Goal: Task Accomplishment & Management: Use online tool/utility

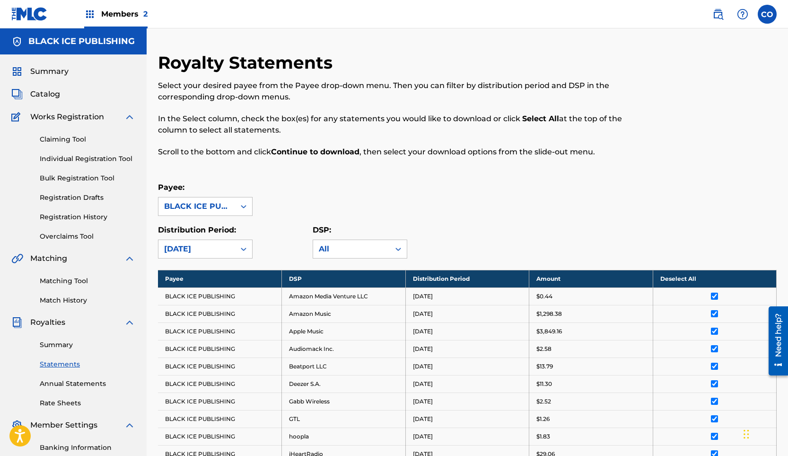
click at [70, 138] on link "Claiming Tool" at bounding box center [88, 139] width 96 height 10
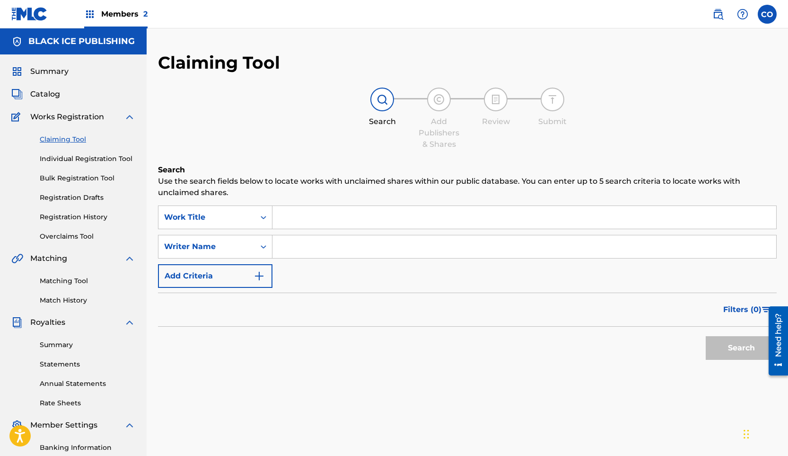
click at [303, 242] on input "Search Form" at bounding box center [524, 246] width 504 height 23
type input "[PERSON_NAME]"
click at [725, 351] on button "Search" at bounding box center [741, 348] width 71 height 24
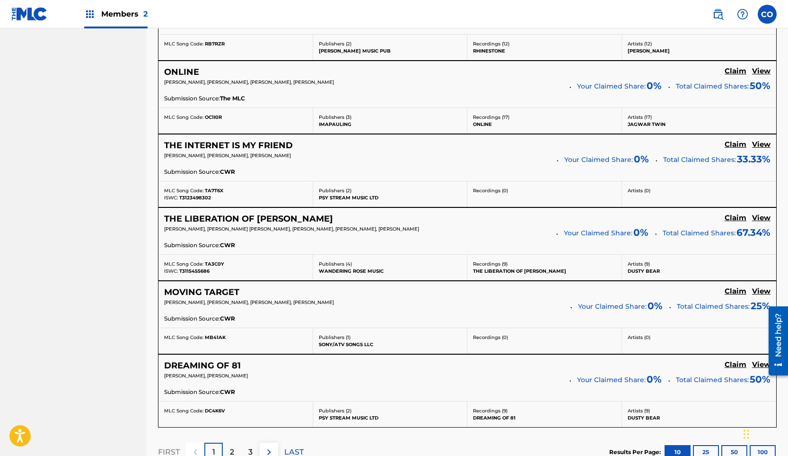
scroll to position [789, 0]
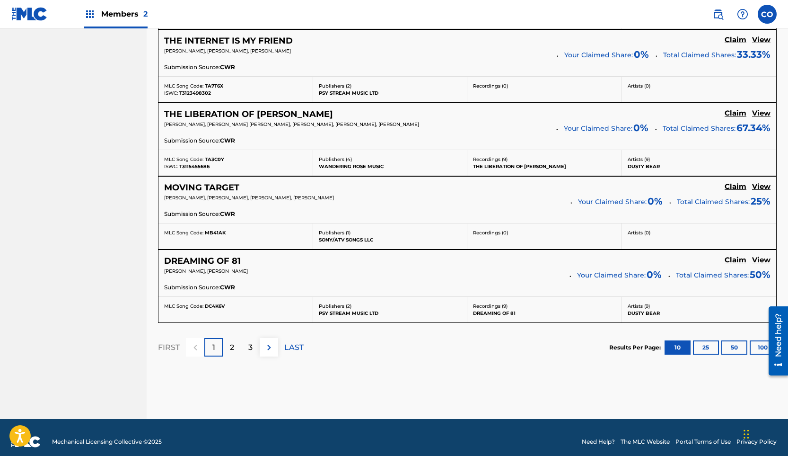
click at [233, 346] on p "2" at bounding box center [232, 347] width 4 height 11
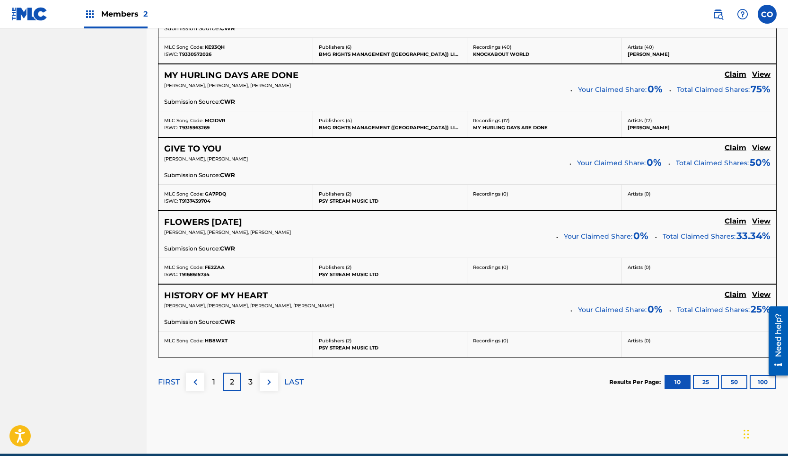
scroll to position [766, 0]
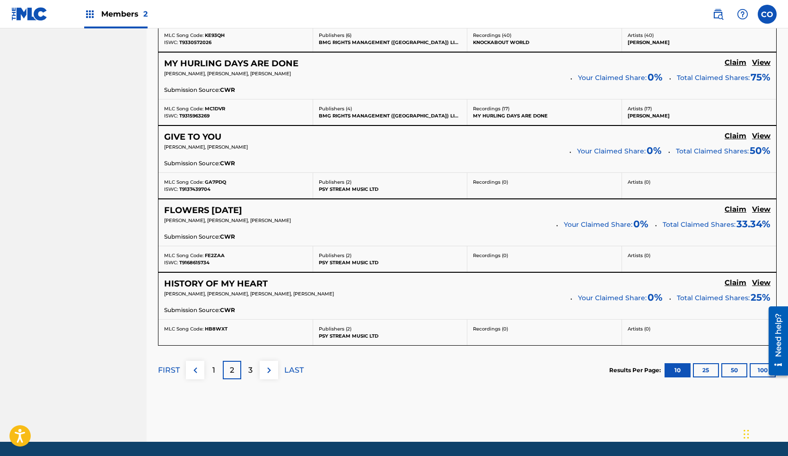
click at [251, 371] on p "3" at bounding box center [250, 369] width 4 height 11
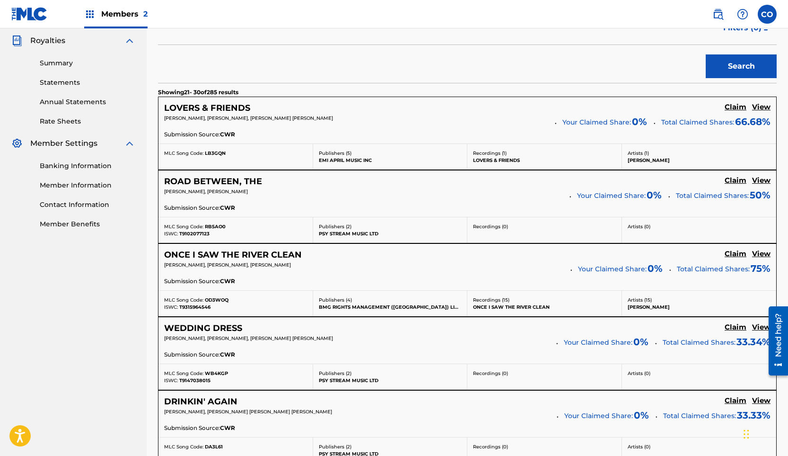
scroll to position [0, 0]
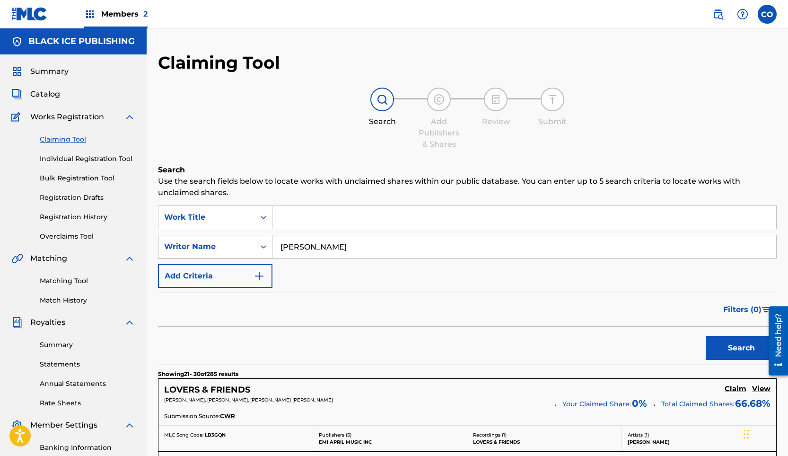
click at [251, 248] on div "Writer Name" at bounding box center [206, 246] width 97 height 18
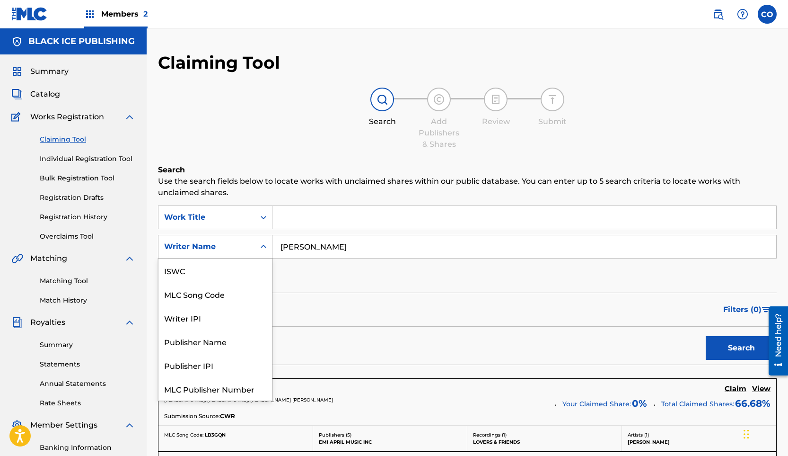
scroll to position [24, 0]
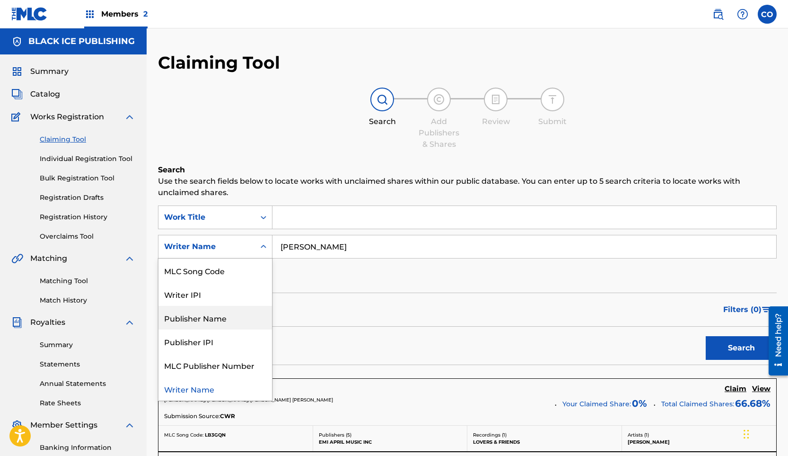
click at [223, 310] on div "Publisher Name" at bounding box center [215, 318] width 114 height 24
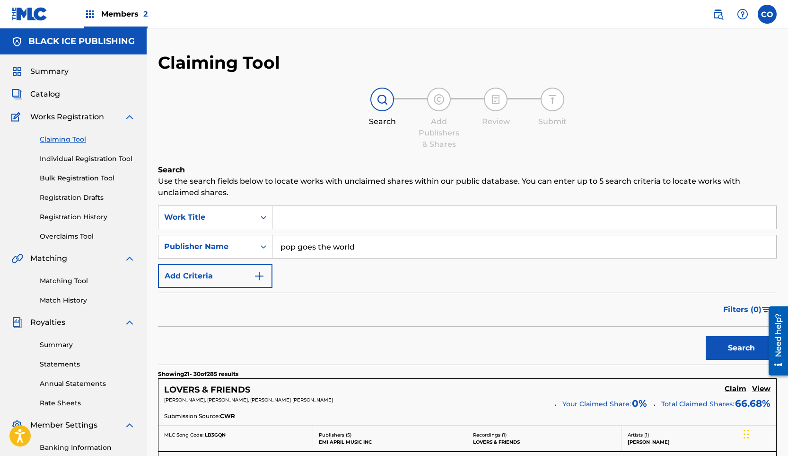
type input "pop goes the world"
click at [706, 336] on button "Search" at bounding box center [741, 348] width 71 height 24
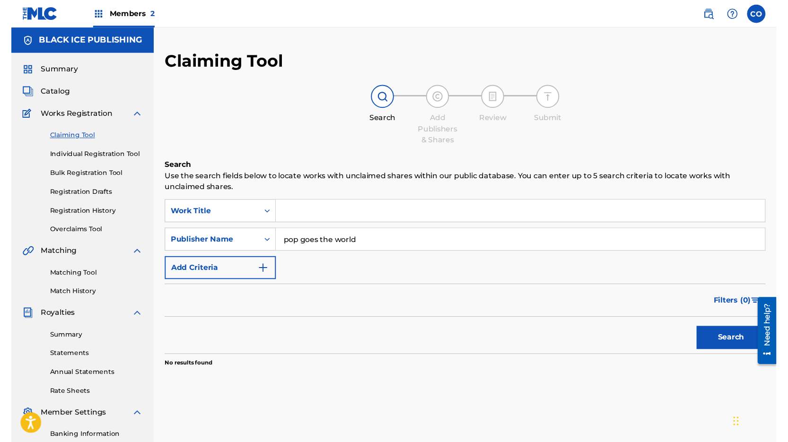
scroll to position [112, 0]
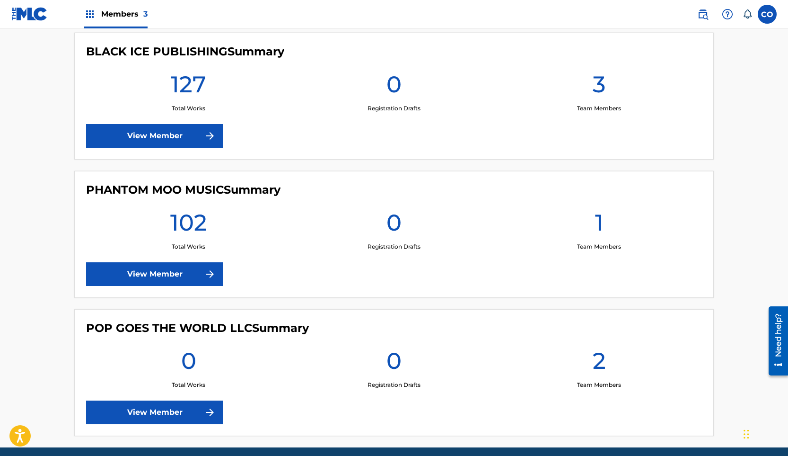
scroll to position [268, 0]
